Goal: Information Seeking & Learning: Check status

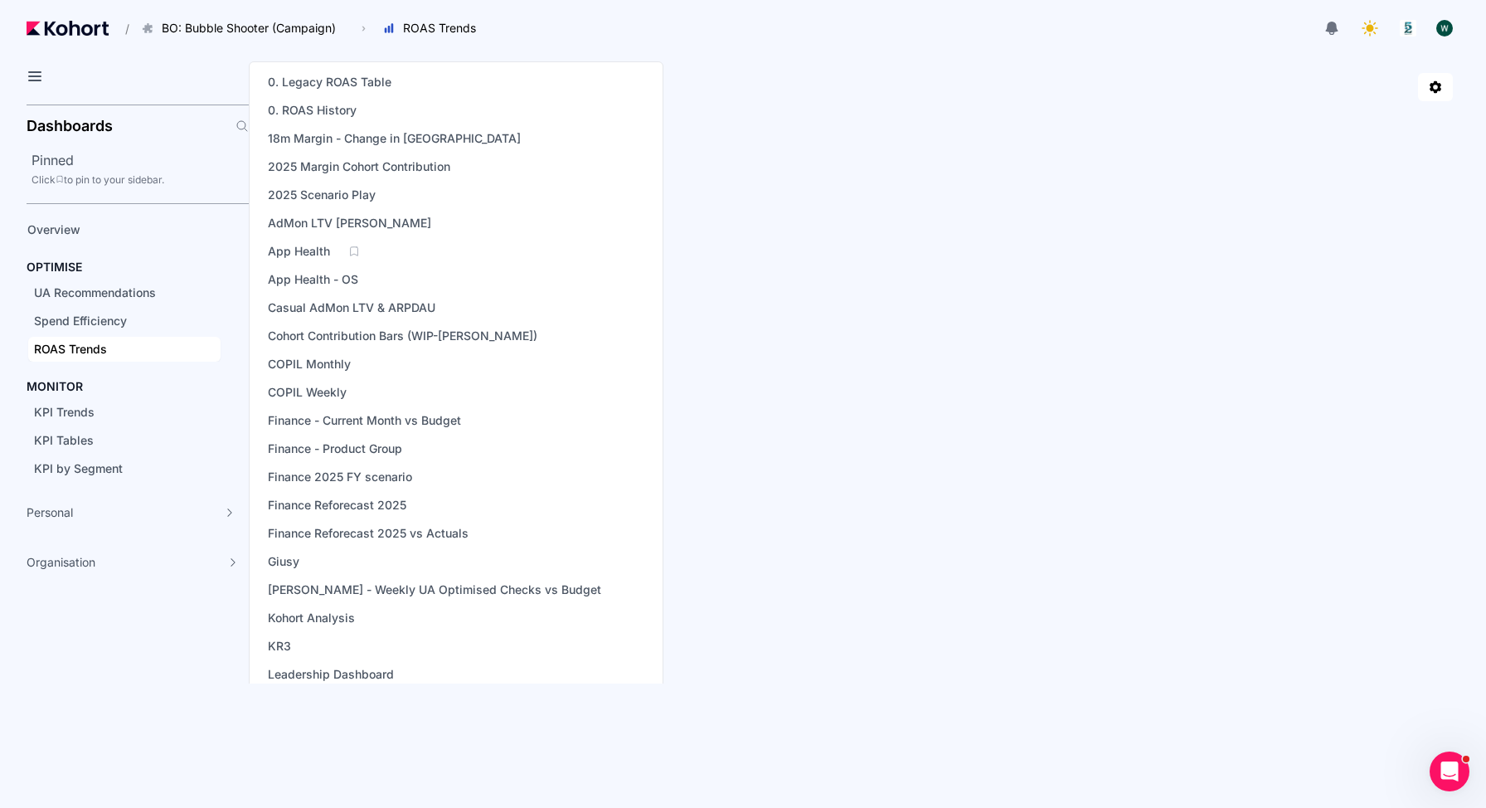
scroll to position [406, 0]
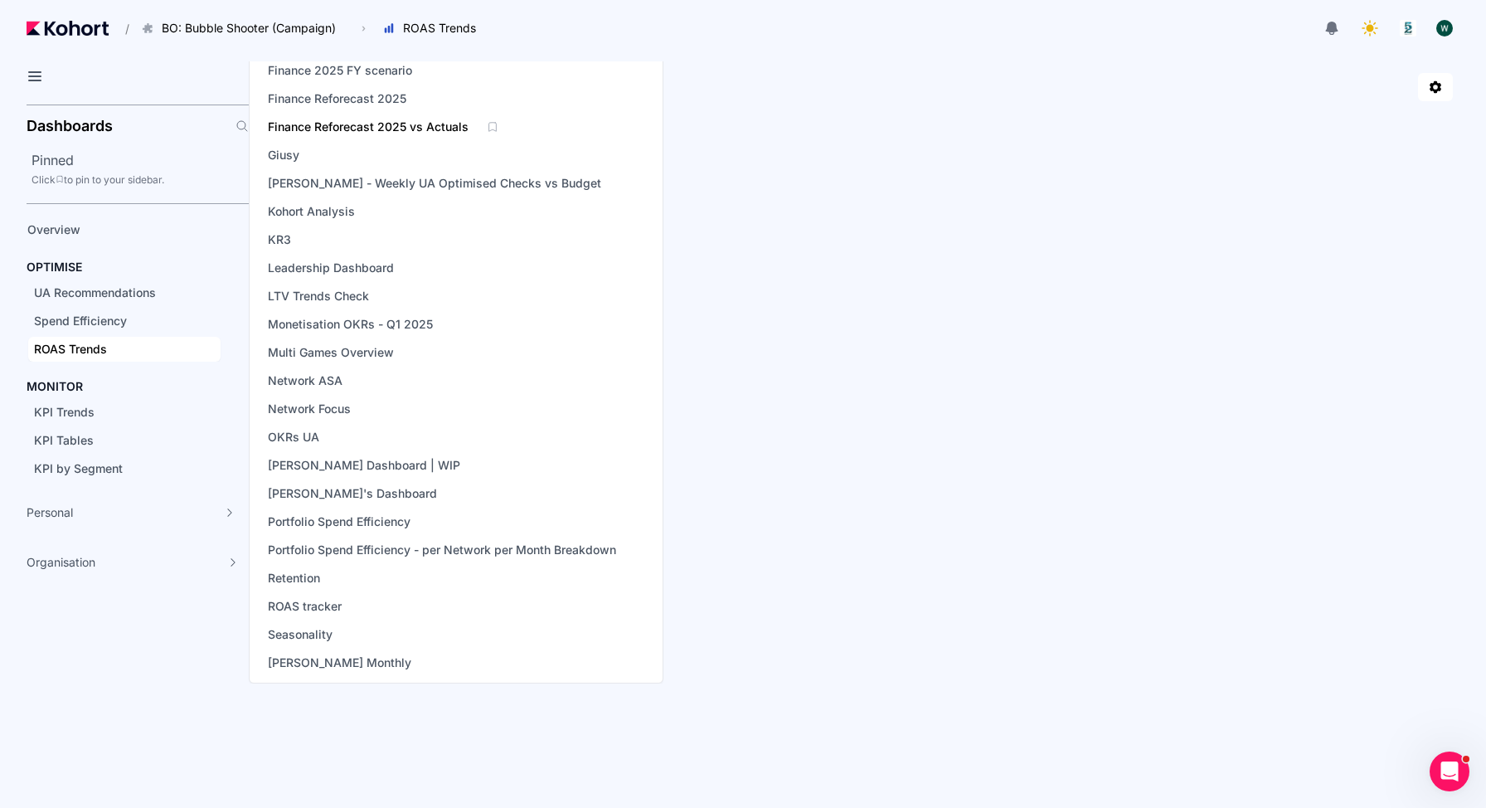
click at [424, 132] on span "Finance Reforecast 2025 vs Actuals" at bounding box center [368, 127] width 201 height 17
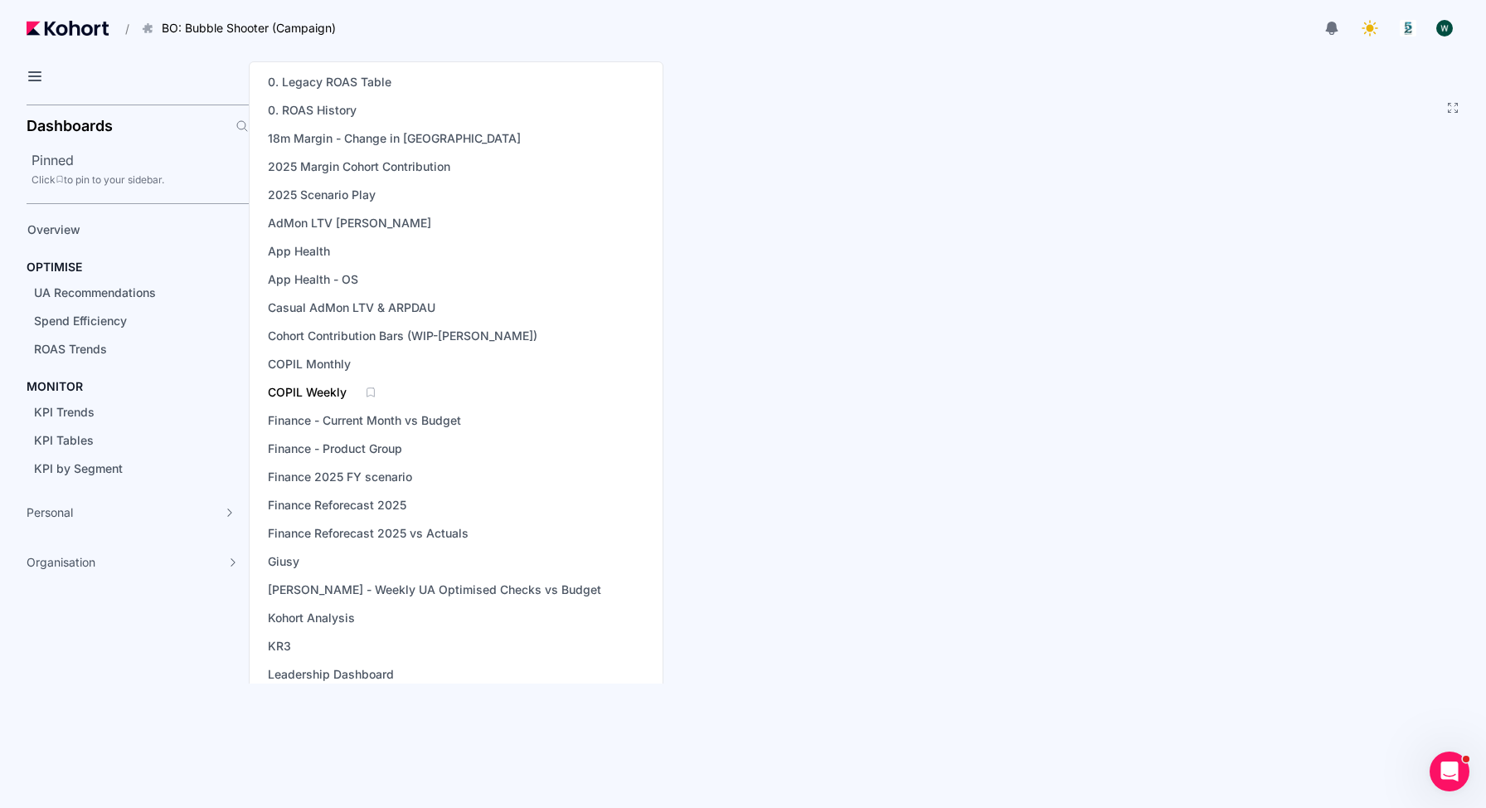
click at [319, 390] on span "COPIL Weekly" at bounding box center [307, 392] width 79 height 17
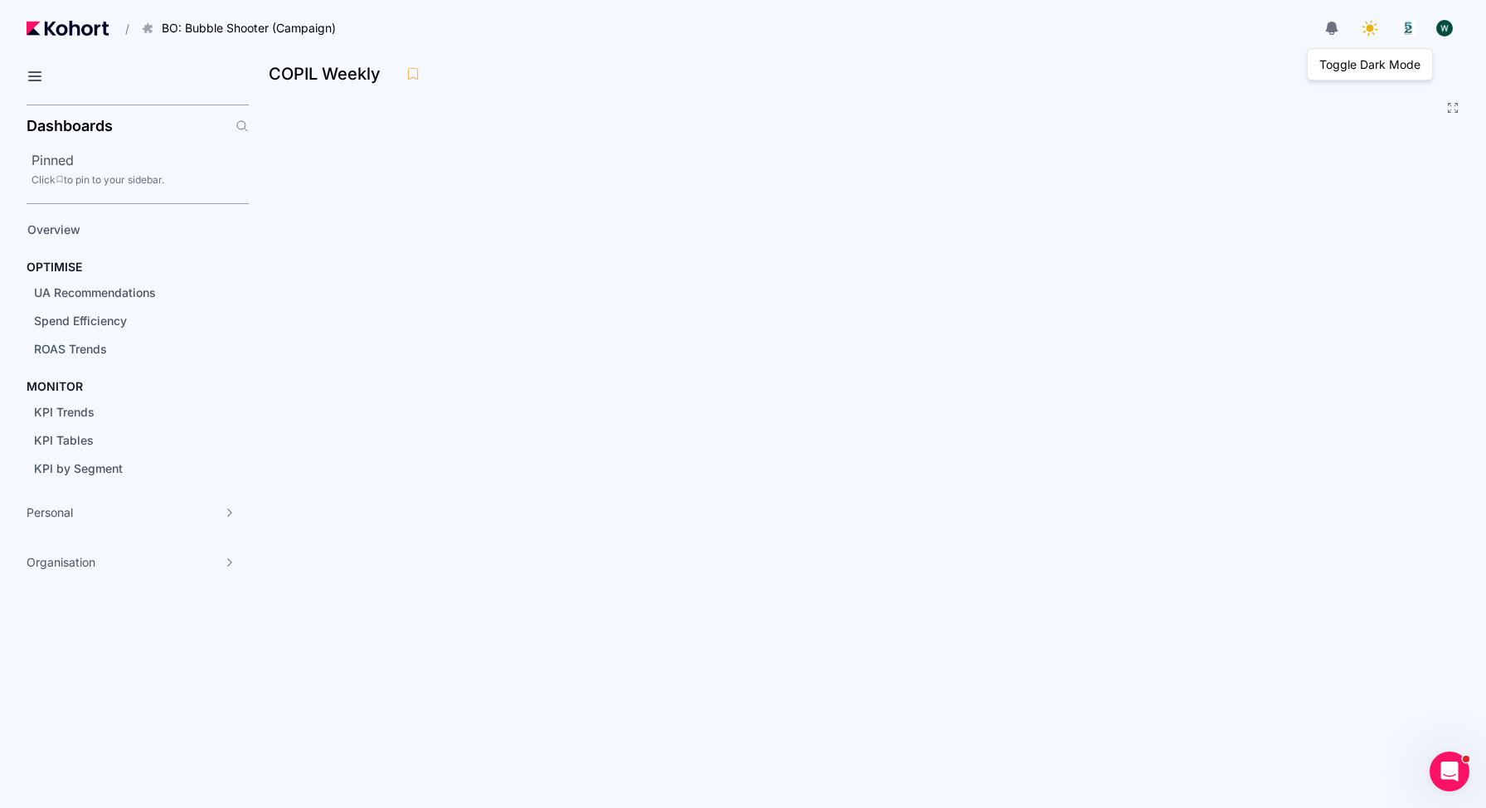
click at [1364, 28] on icon at bounding box center [1369, 28] width 23 height 23
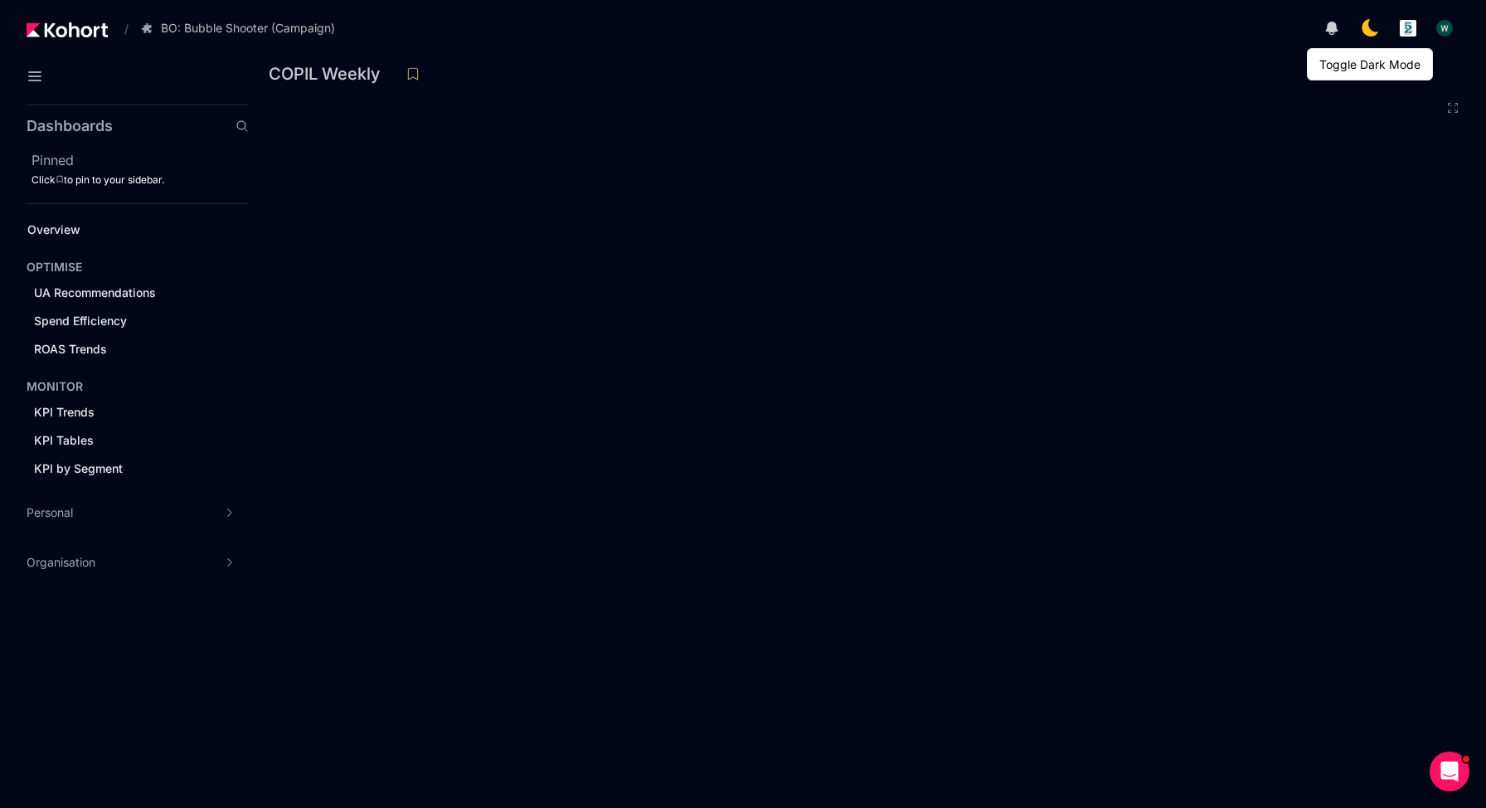
click at [1364, 28] on icon at bounding box center [1370, 28] width 20 height 20
